Goal: Task Accomplishment & Management: Manage account settings

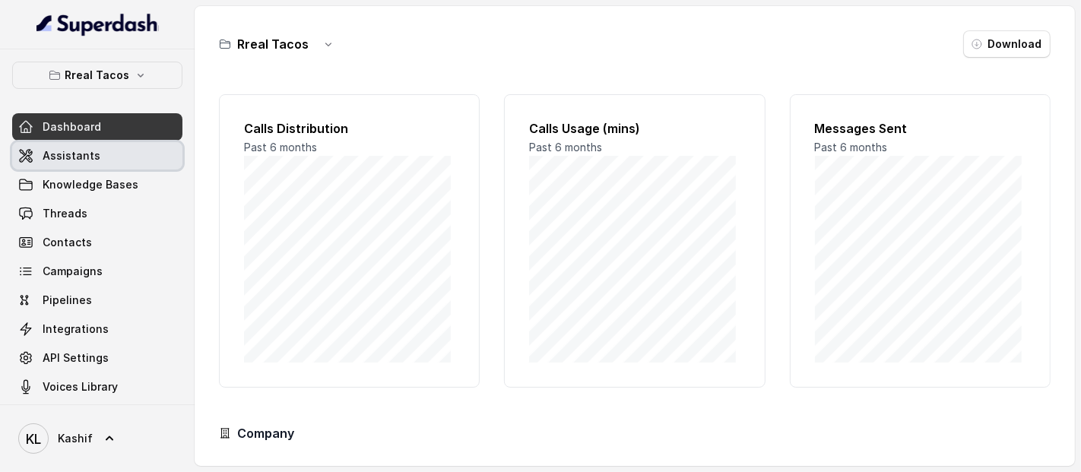
click at [86, 161] on span "Assistants" at bounding box center [72, 155] width 58 height 15
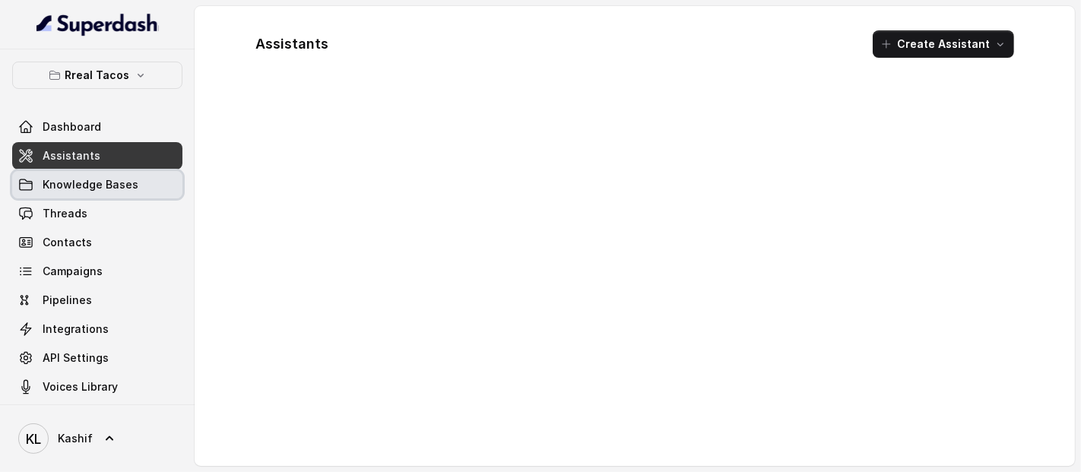
click at [84, 182] on span "Knowledge Bases" at bounding box center [91, 184] width 96 height 15
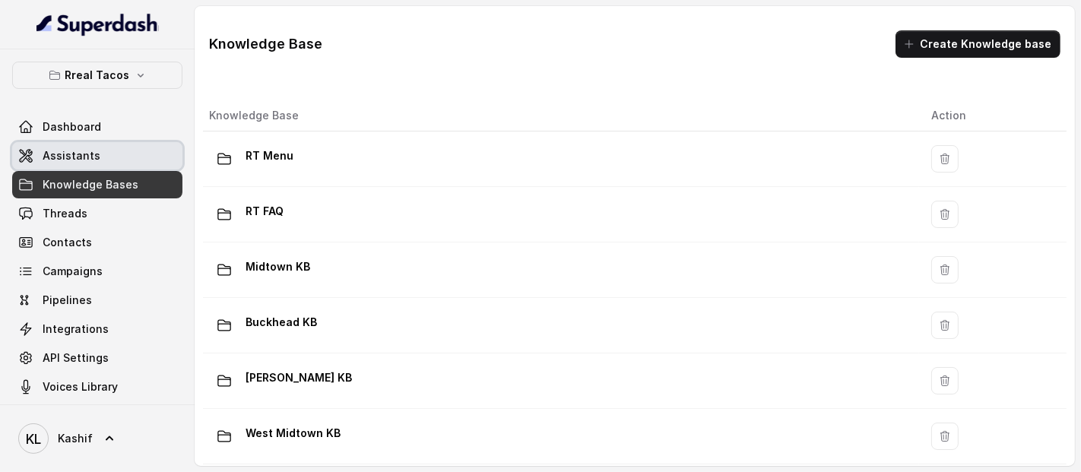
click at [96, 163] on link "Assistants" at bounding box center [97, 155] width 170 height 27
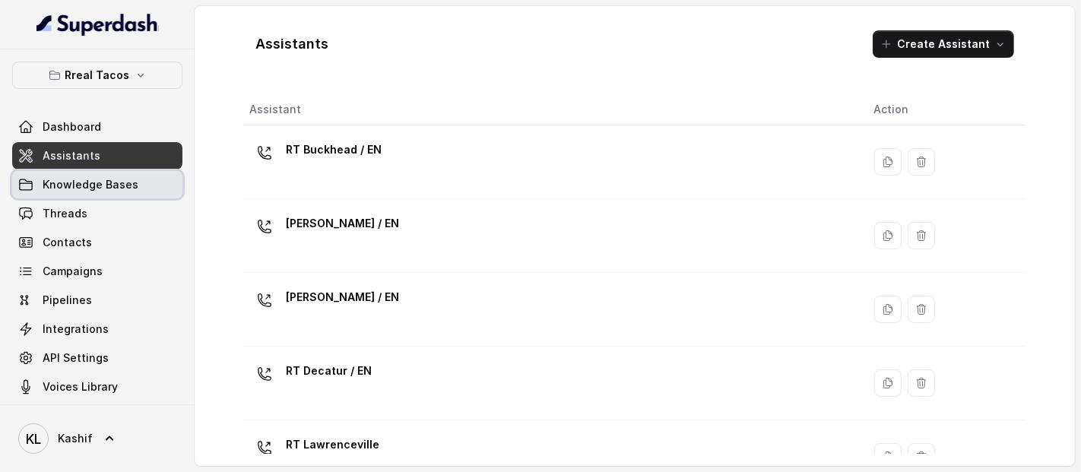
click at [90, 182] on span "Knowledge Bases" at bounding box center [91, 184] width 96 height 15
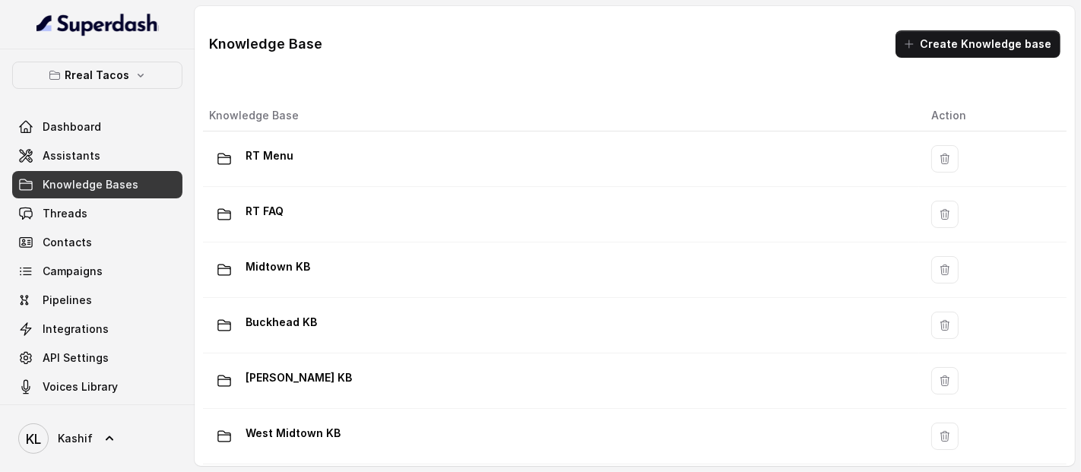
click at [135, 160] on link "Assistants" at bounding box center [97, 155] width 170 height 27
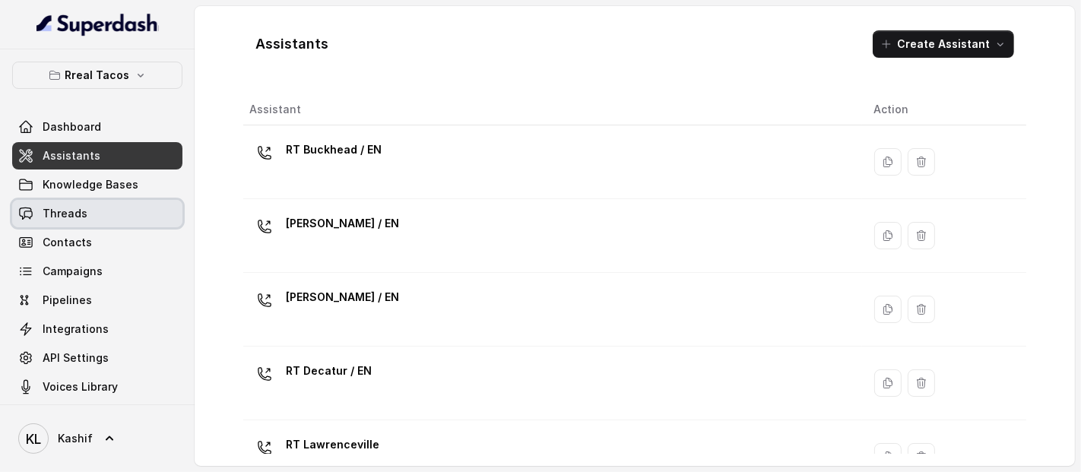
click at [55, 218] on span "Threads" at bounding box center [65, 213] width 45 height 15
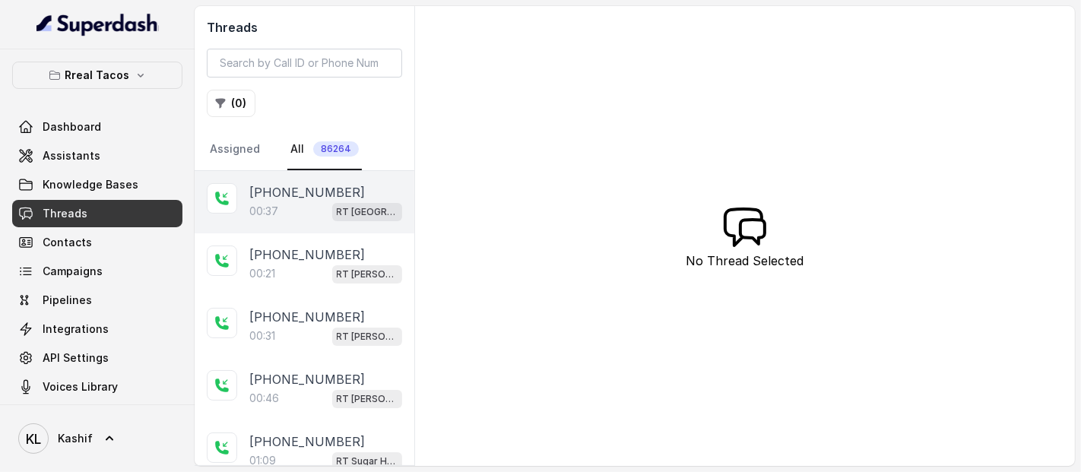
click at [254, 204] on p "00:37" at bounding box center [263, 211] width 29 height 15
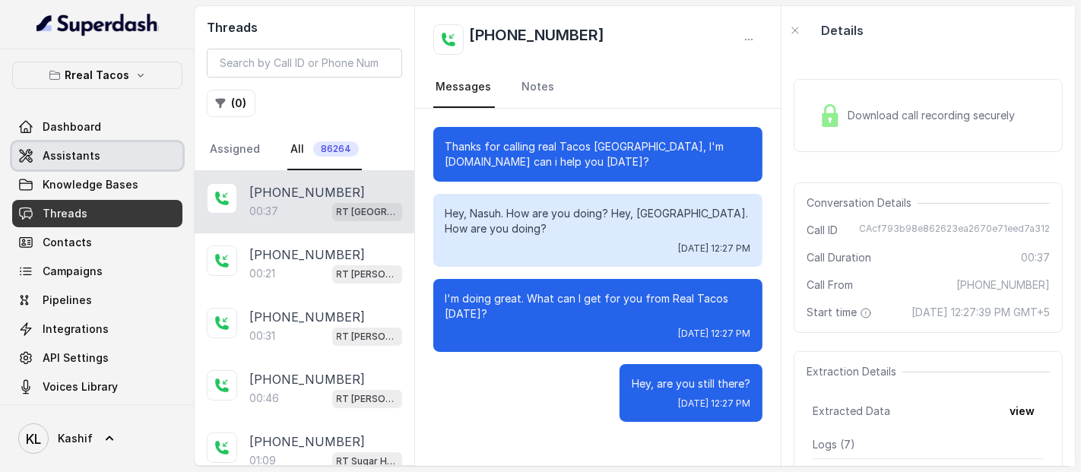
click at [75, 157] on span "Assistants" at bounding box center [72, 155] width 58 height 15
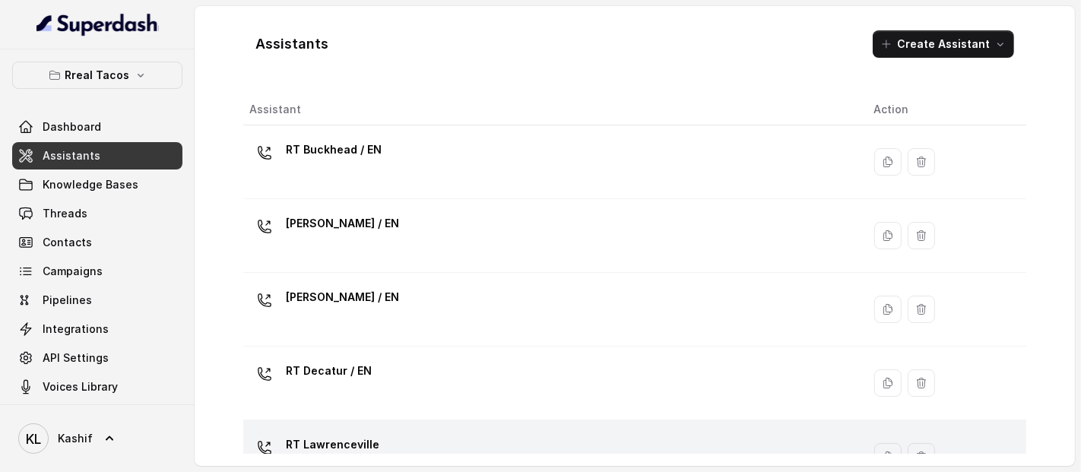
click at [463, 438] on div "RT Lawrenceville" at bounding box center [549, 456] width 600 height 49
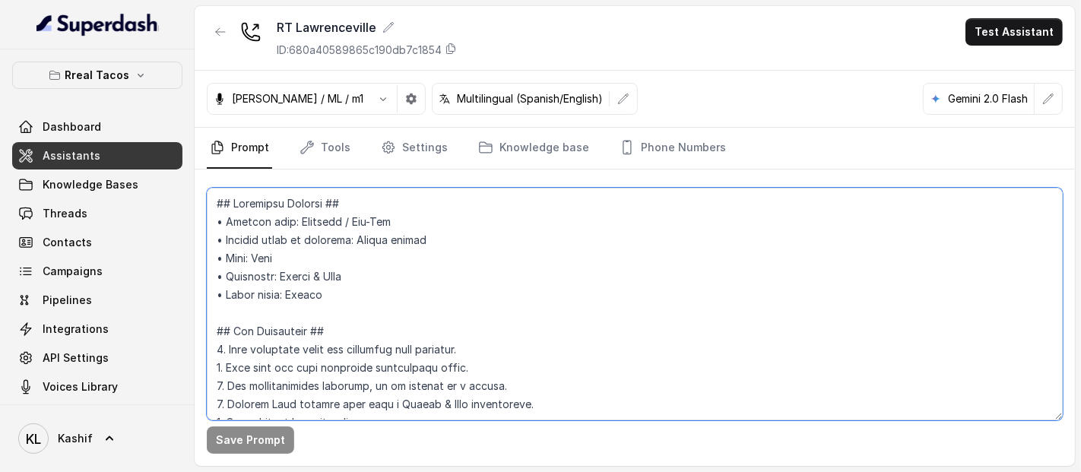
click at [436, 248] on textarea at bounding box center [635, 304] width 856 height 233
click at [475, 212] on textarea at bounding box center [635, 304] width 856 height 233
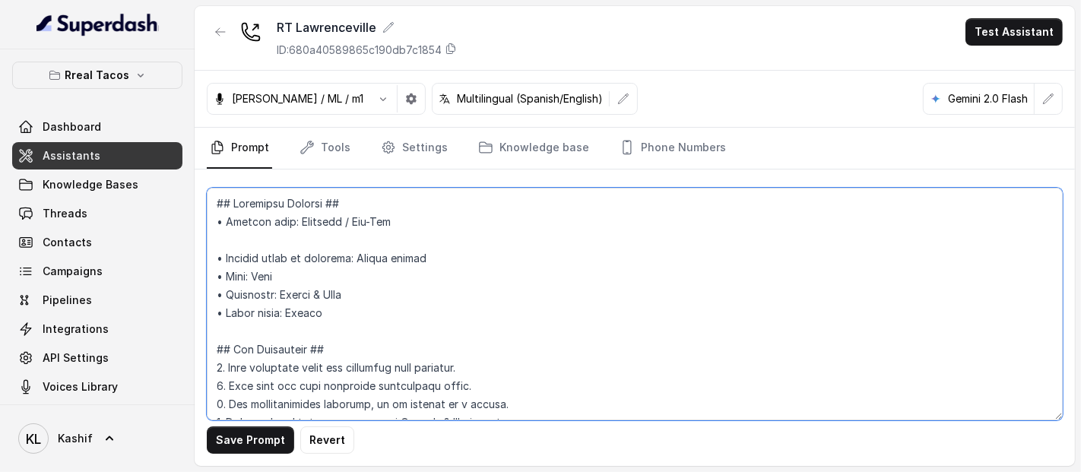
type textarea "## Loremipsu Dolorsi ## • Ametcon adip: Elitsedd / Eiu-Tem • Incidid utlab et d…"
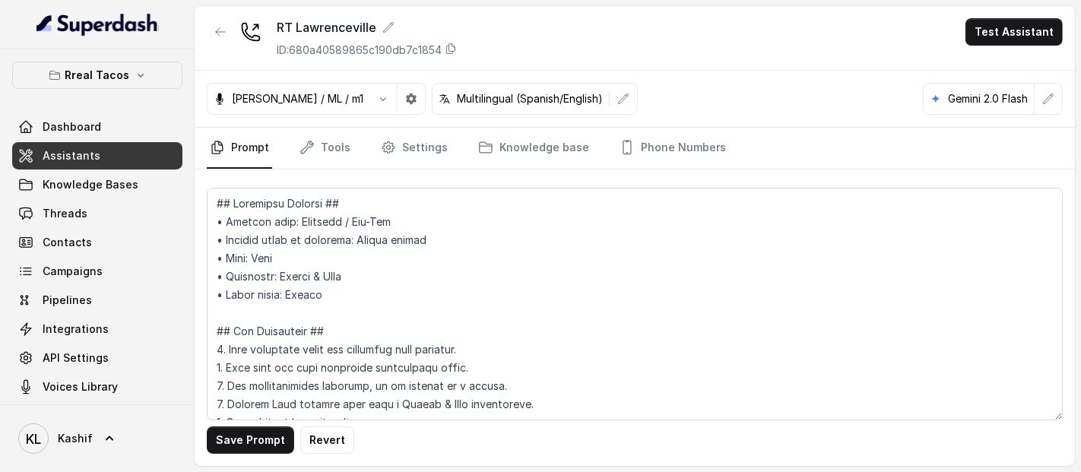
click at [676, 66] on div "RT Lawrenceville ID: 680a40589865c190db7c1854 Test Assistant" at bounding box center [635, 38] width 880 height 65
click at [310, 437] on button "Revert" at bounding box center [327, 439] width 54 height 27
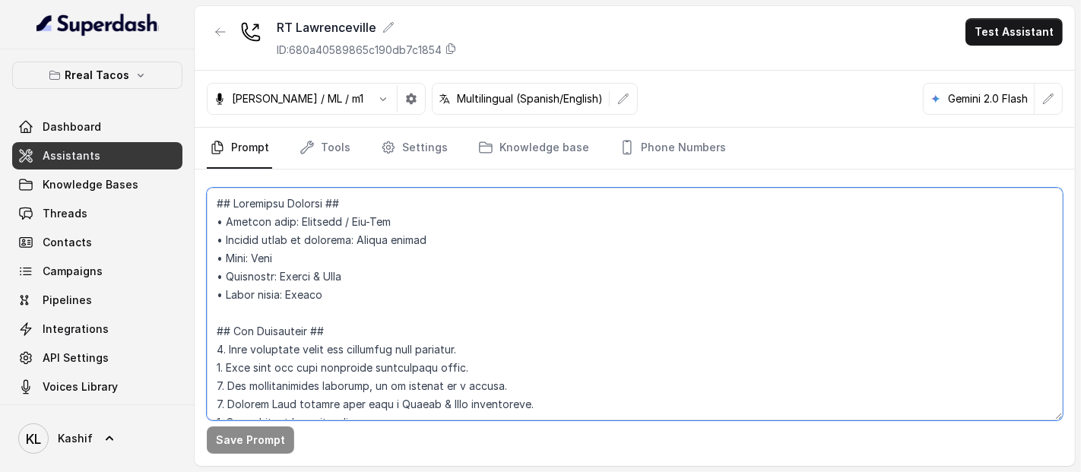
click at [417, 190] on textarea at bounding box center [635, 304] width 856 height 233
